Goal: Transaction & Acquisition: Subscribe to service/newsletter

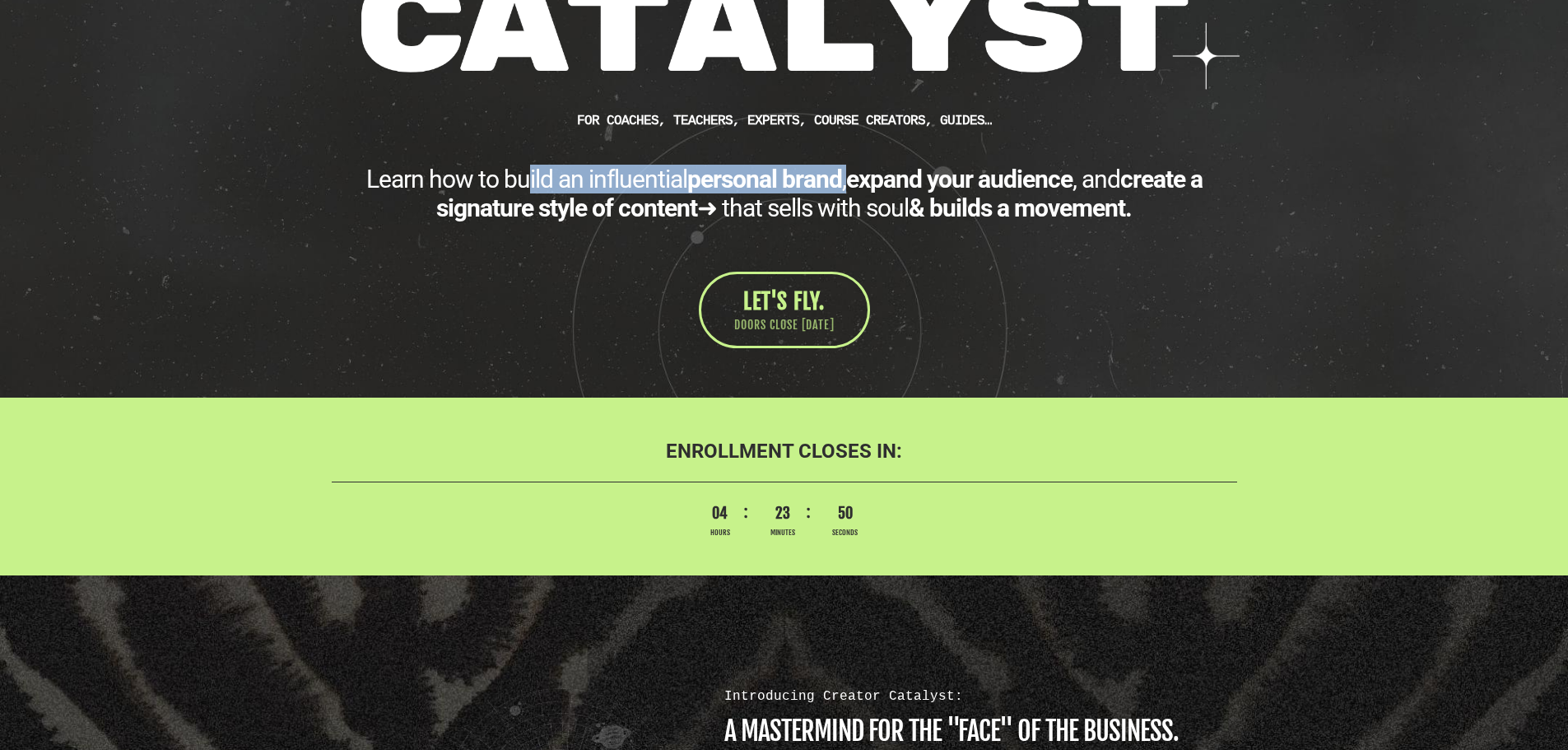
scroll to position [458, 0]
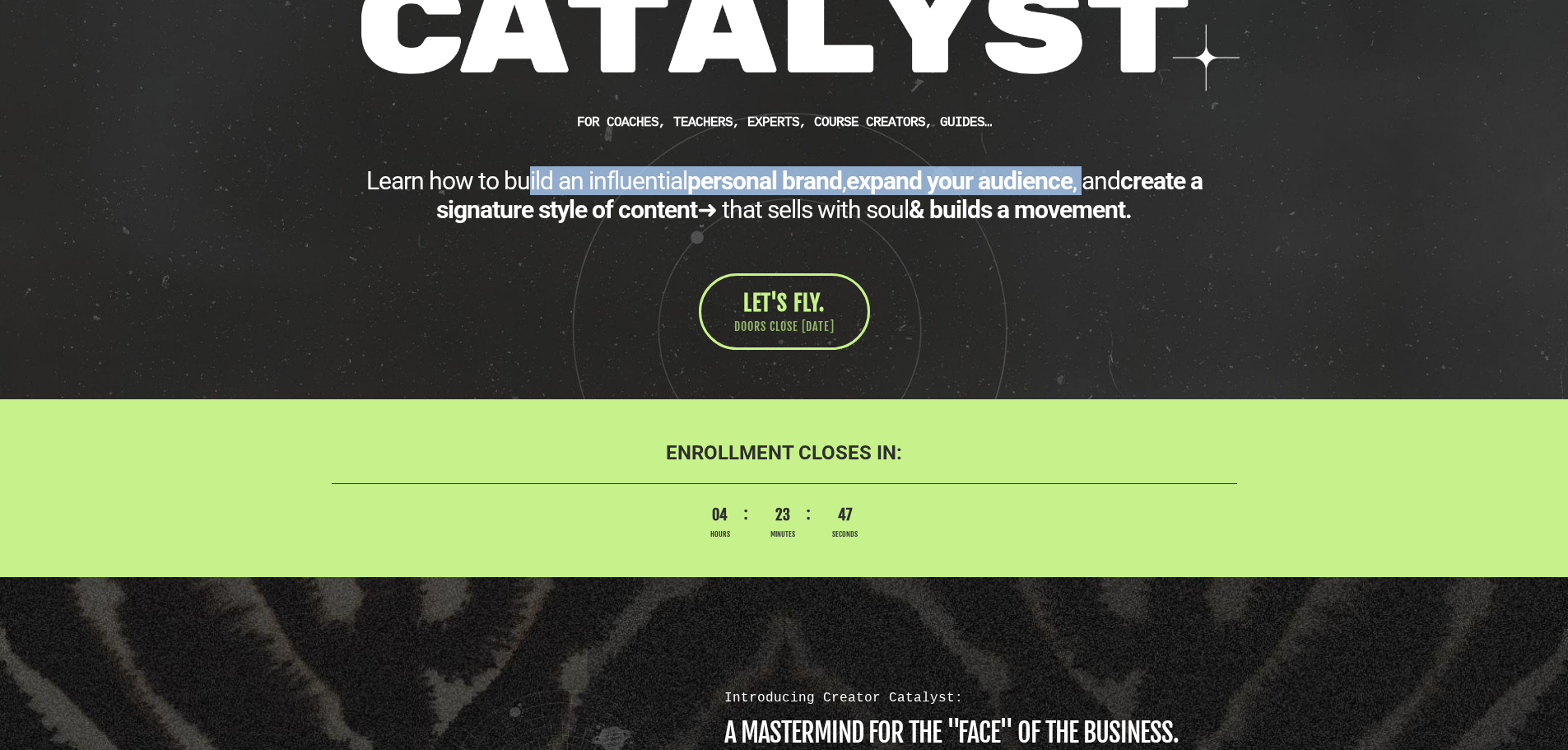
click at [1083, 181] on div "Learn how to build an influential personal brand , expand your audience , and c…" at bounding box center [784, 195] width 905 height 58
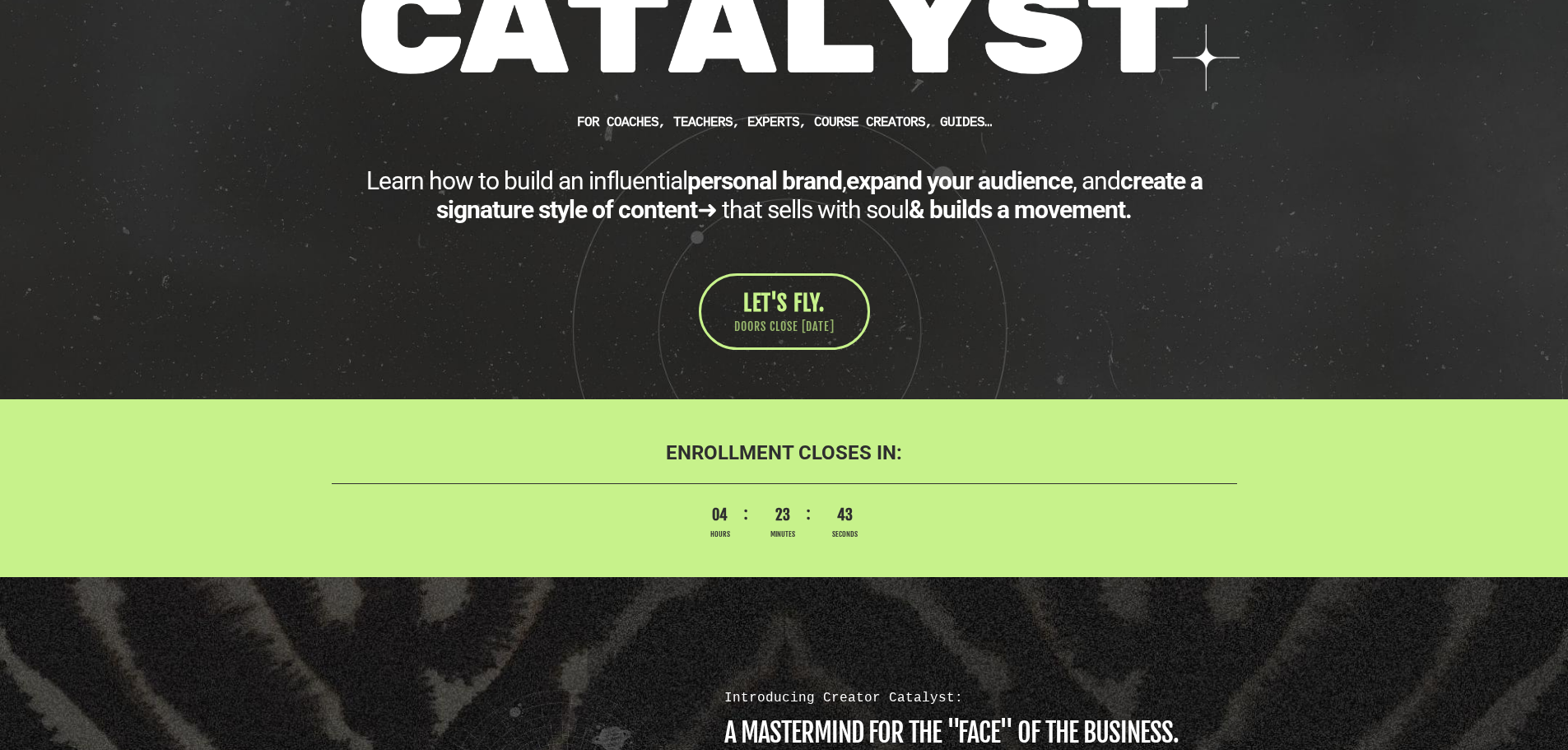
click at [909, 218] on div "Learn how to build an influential personal brand , expand your audience , and c…" at bounding box center [784, 195] width 905 height 58
click at [820, 310] on span "LET'S FLY." at bounding box center [784, 302] width 81 height 26
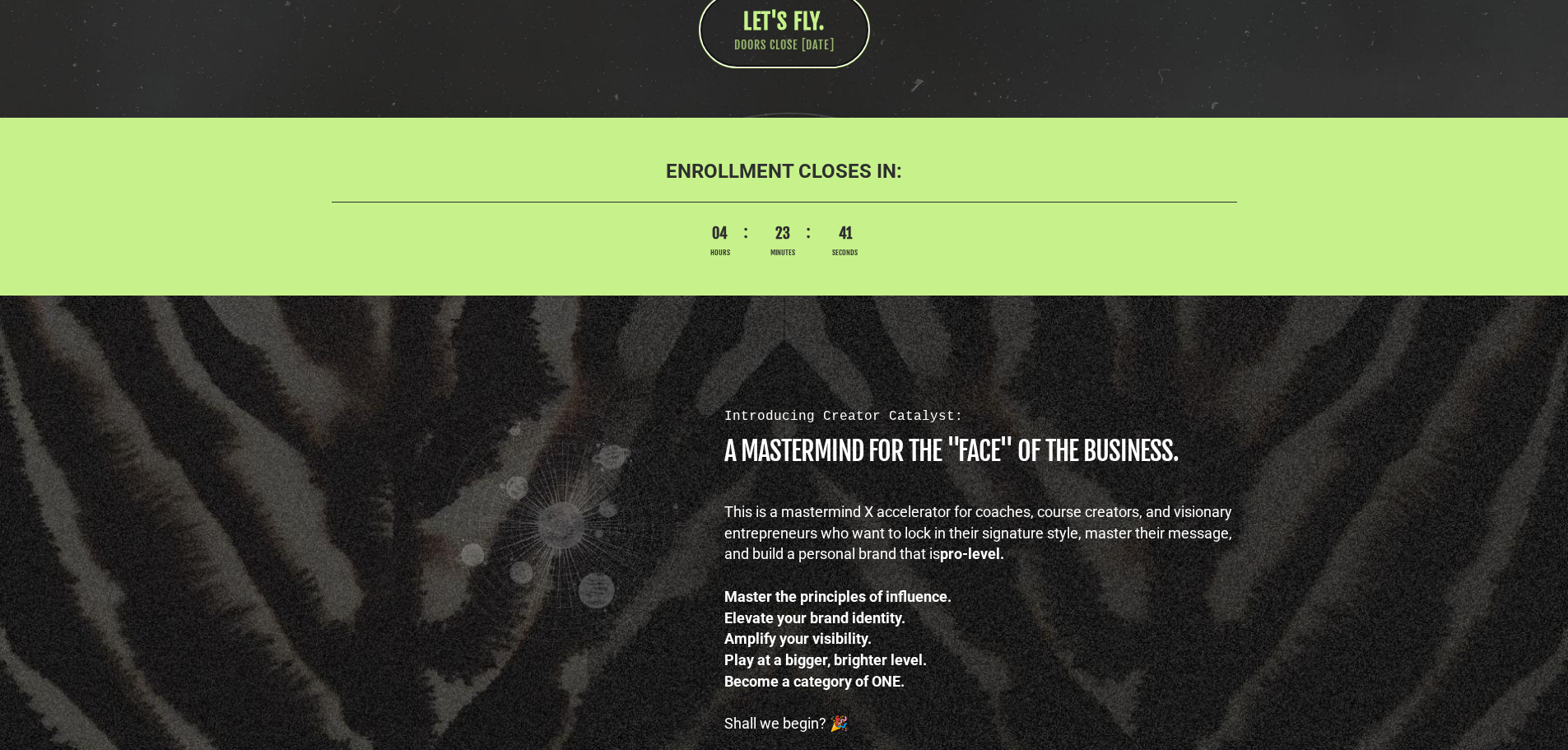
scroll to position [788, 0]
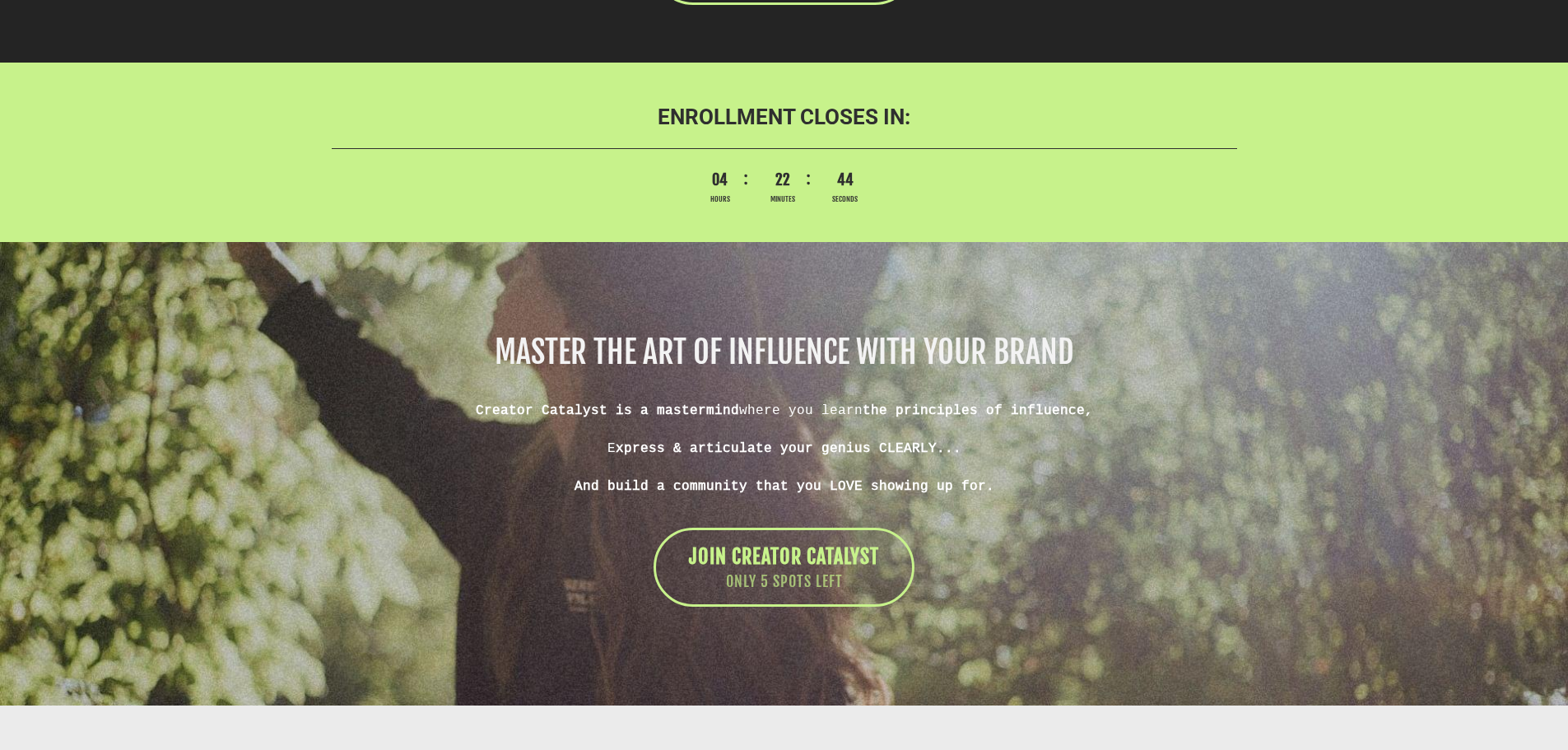
scroll to position [9843, 0]
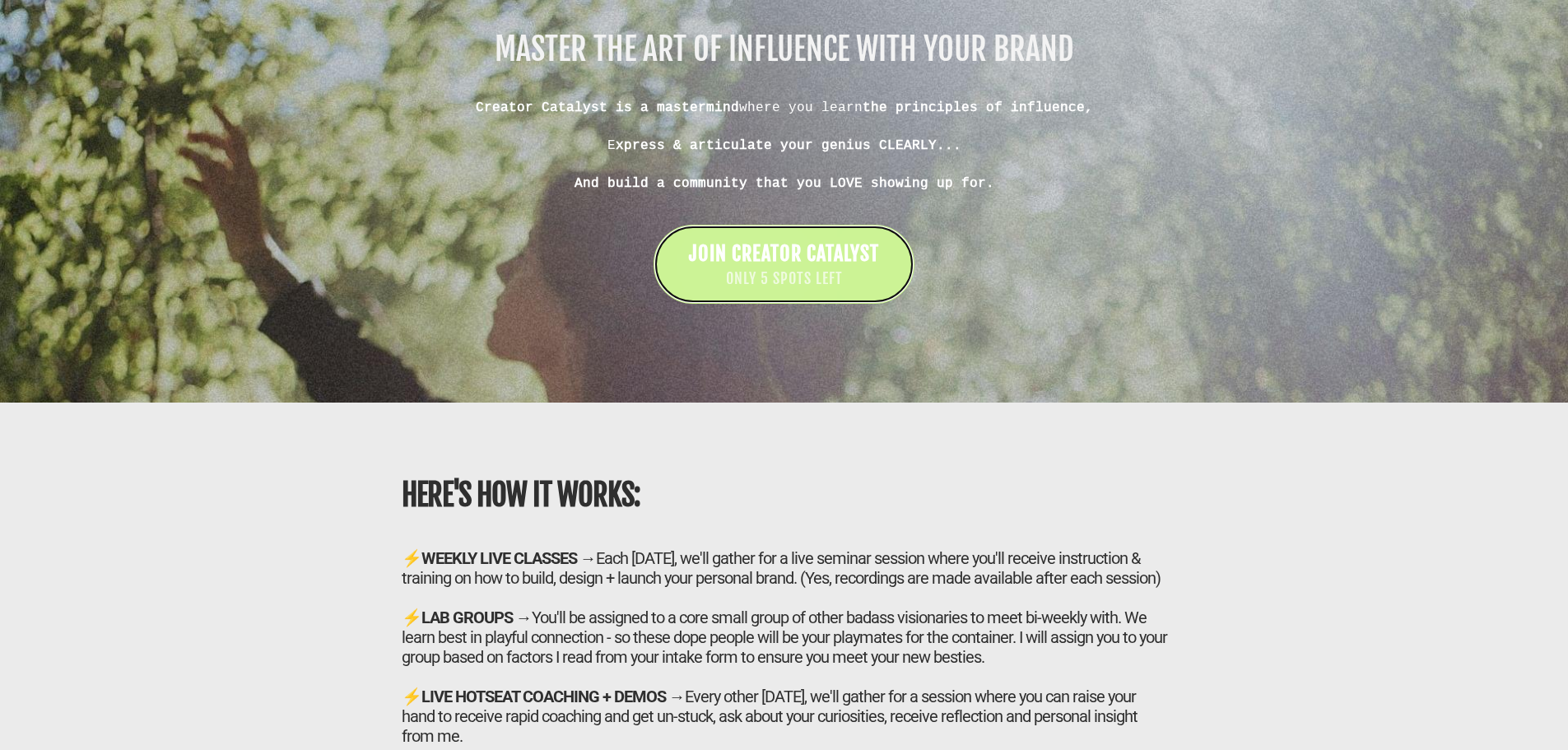
click at [796, 304] on link "JOIN CREATOR CATALYST ONLY 5 SPOTS LEFT" at bounding box center [783, 264] width 261 height 79
